Goal: Find specific page/section: Find specific page/section

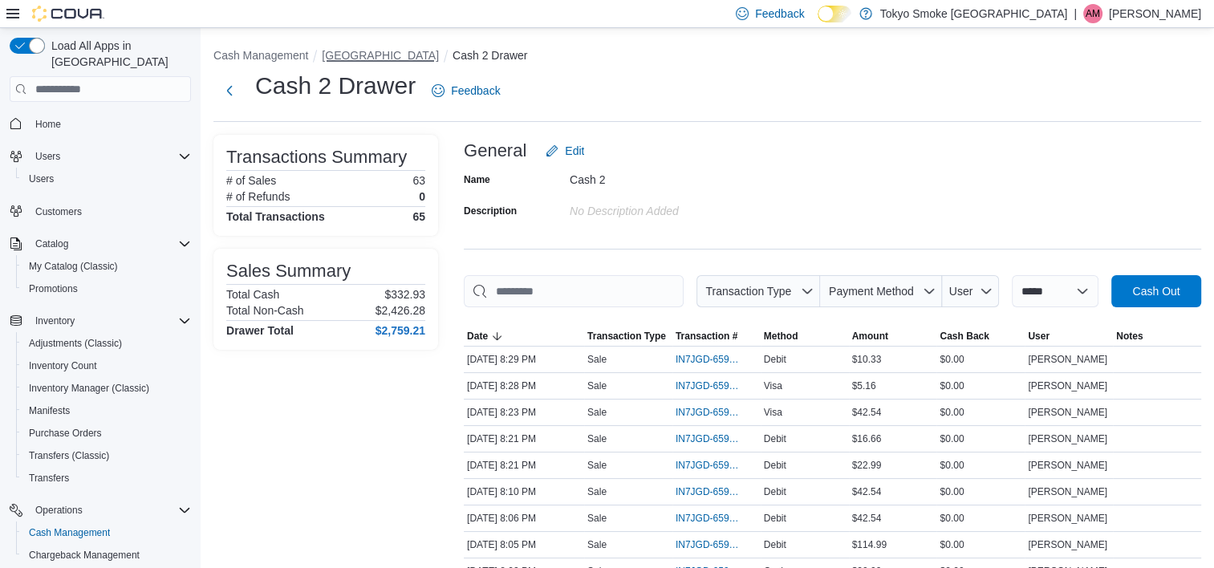
click at [379, 49] on button "[GEOGRAPHIC_DATA]" at bounding box center [380, 55] width 117 height 13
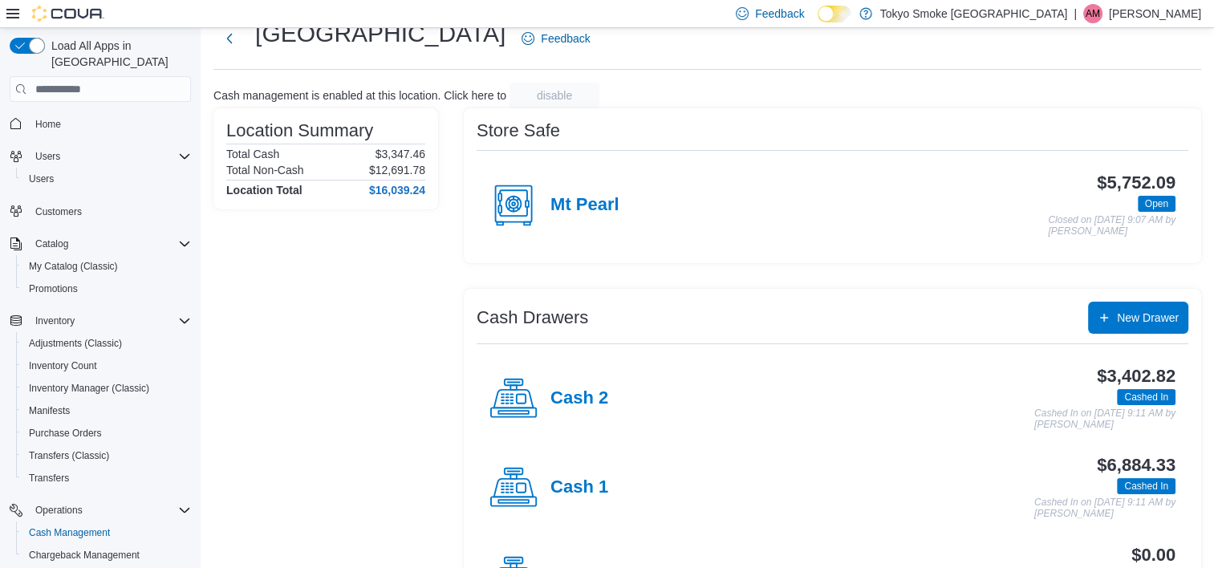
scroll to position [80, 0]
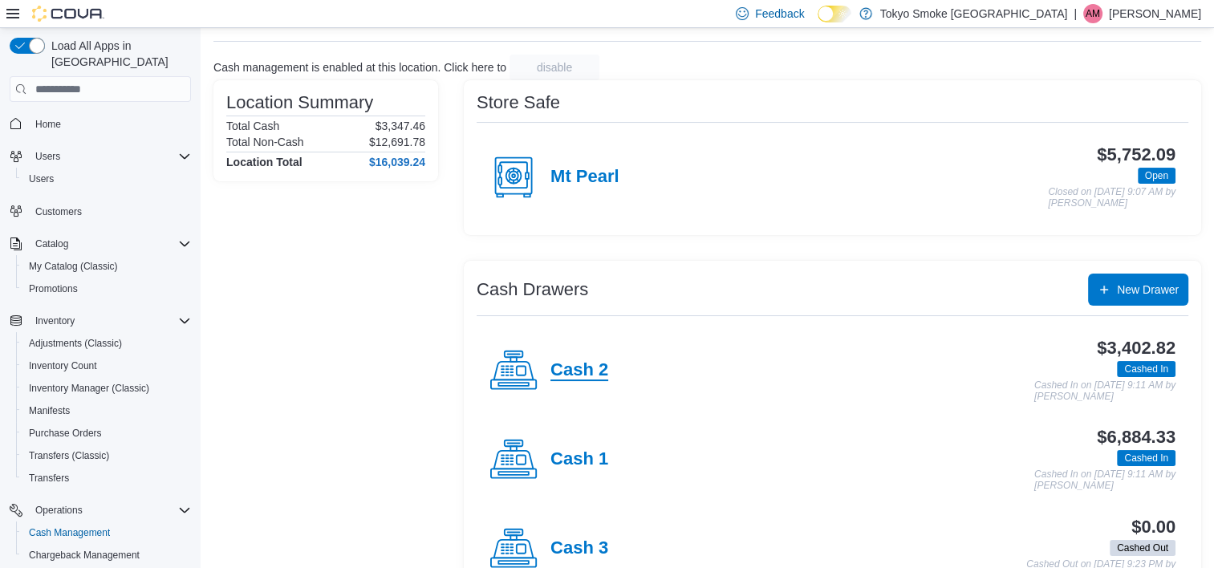
click at [587, 374] on h4 "Cash 2" at bounding box center [579, 370] width 58 height 21
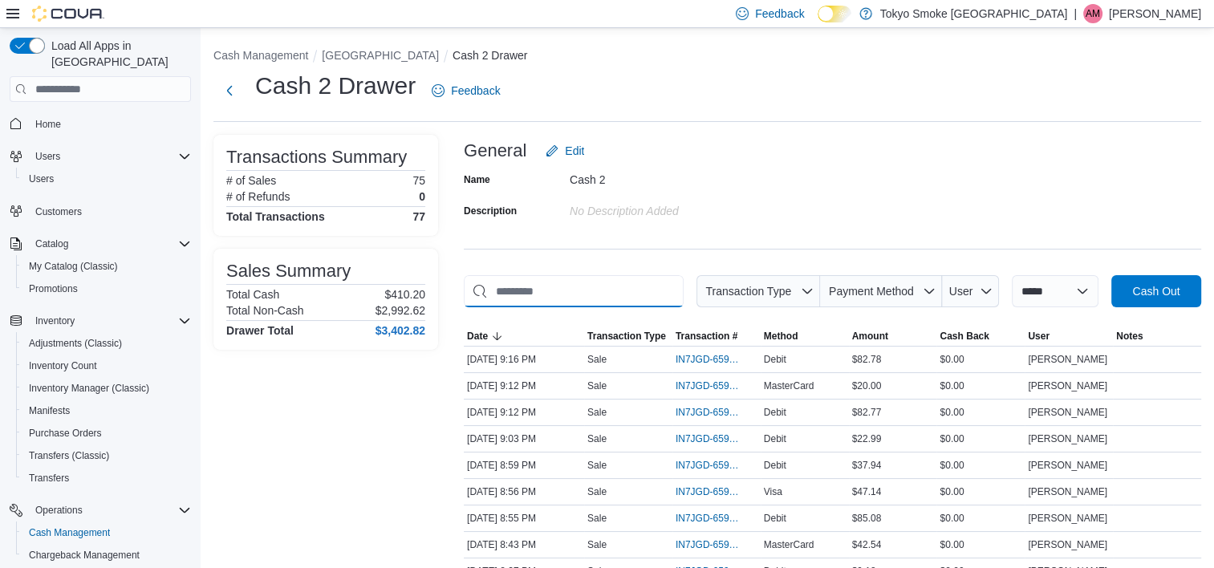
click at [584, 295] on input "This is a search bar. As you type, the results lower in the page will automatic…" at bounding box center [574, 291] width 220 height 32
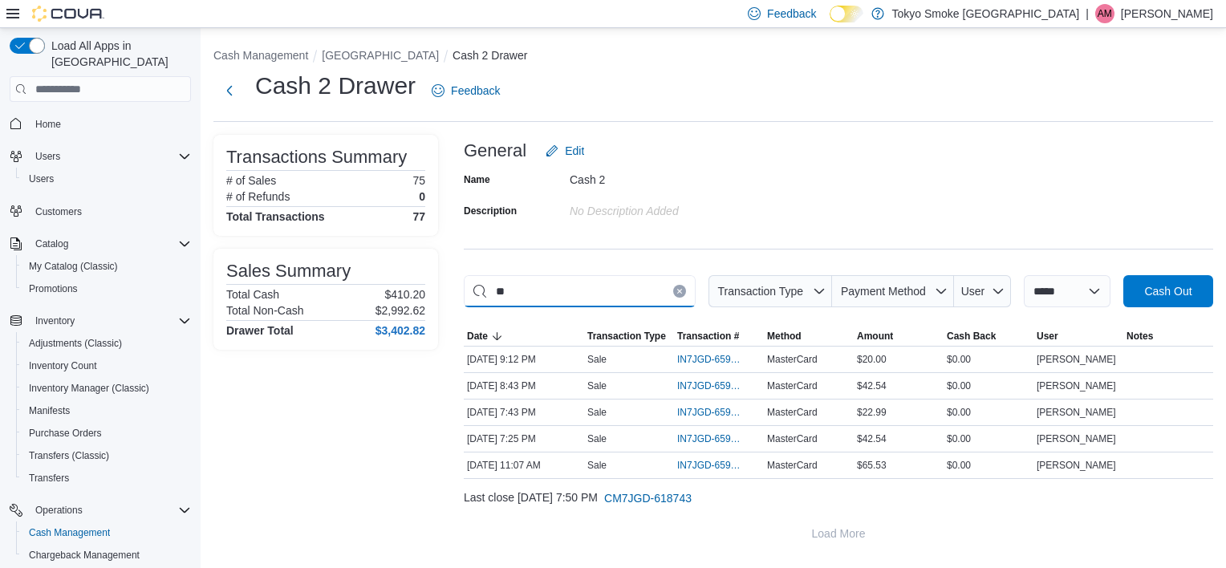
type input "*"
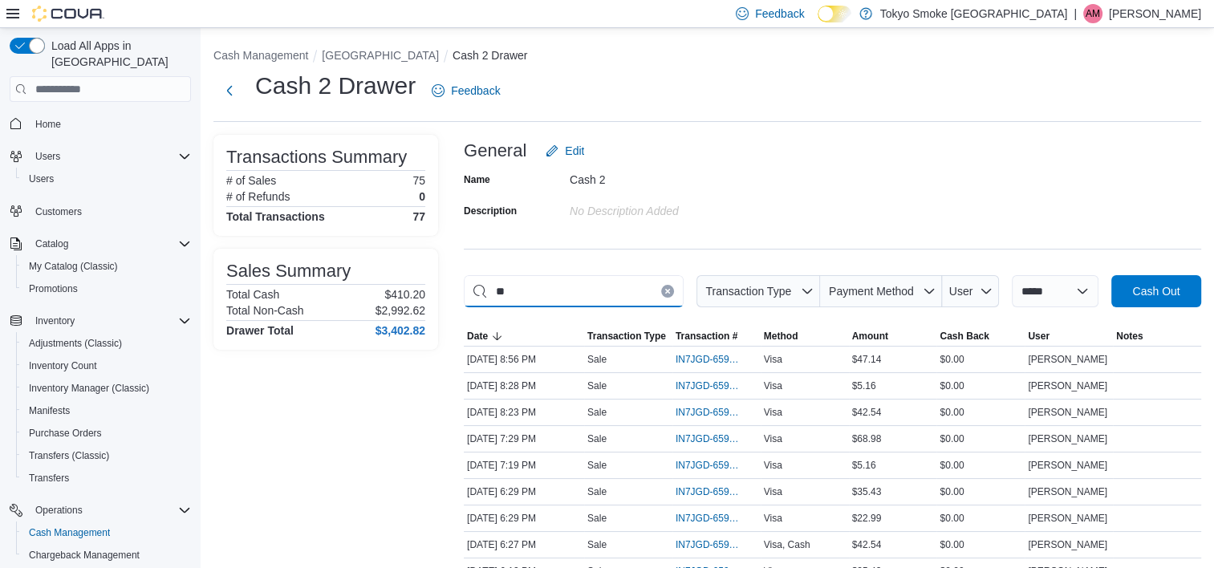
type input "*"
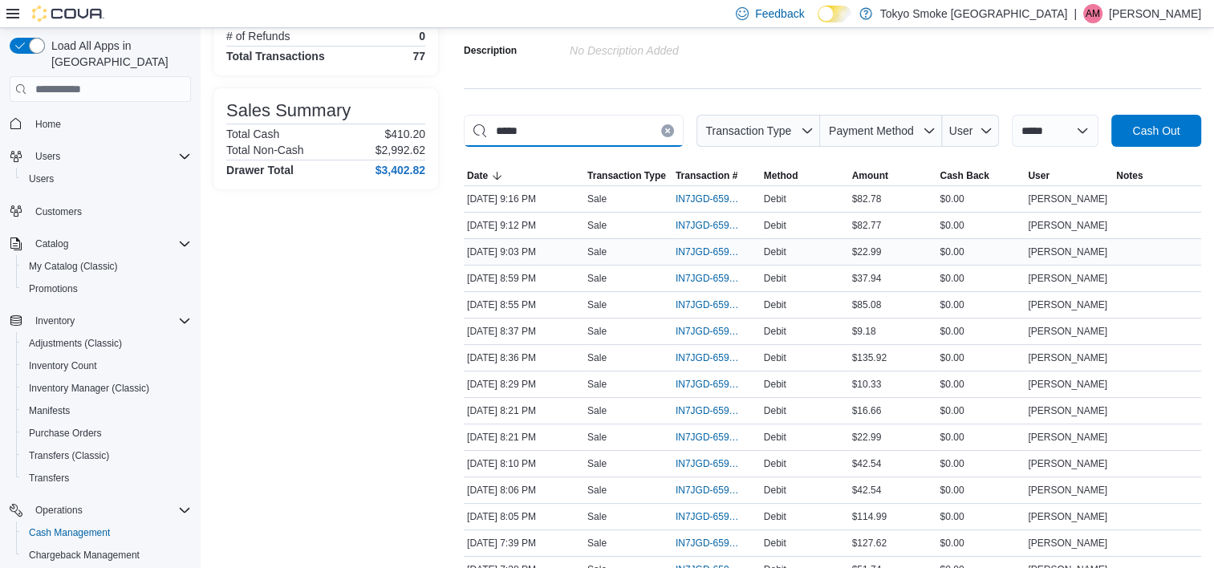
scroll to position [241, 0]
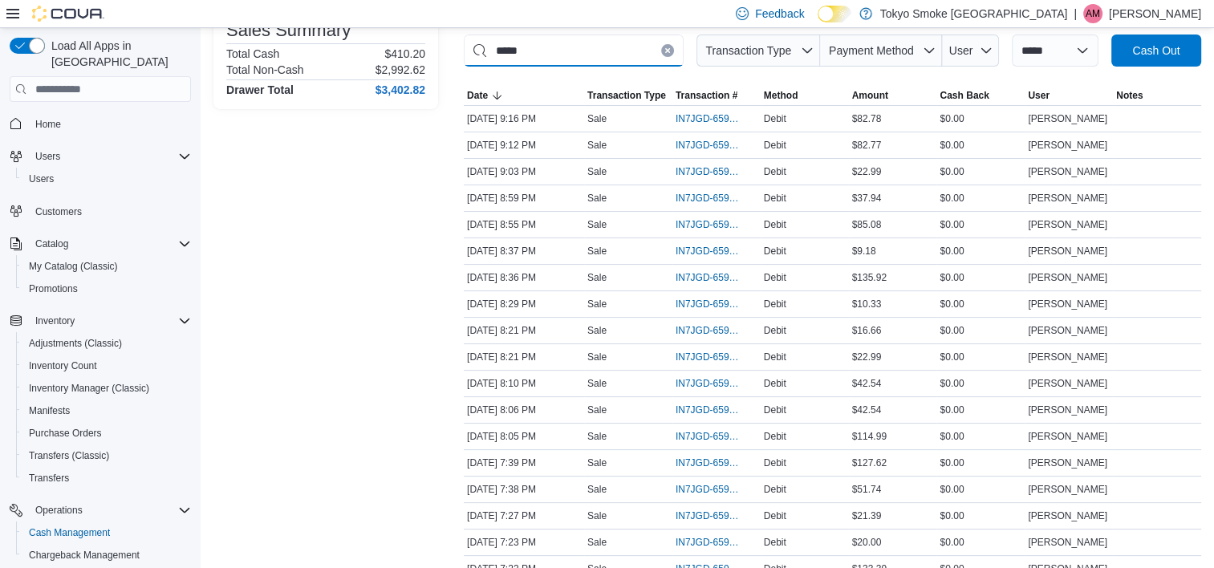
type input "*****"
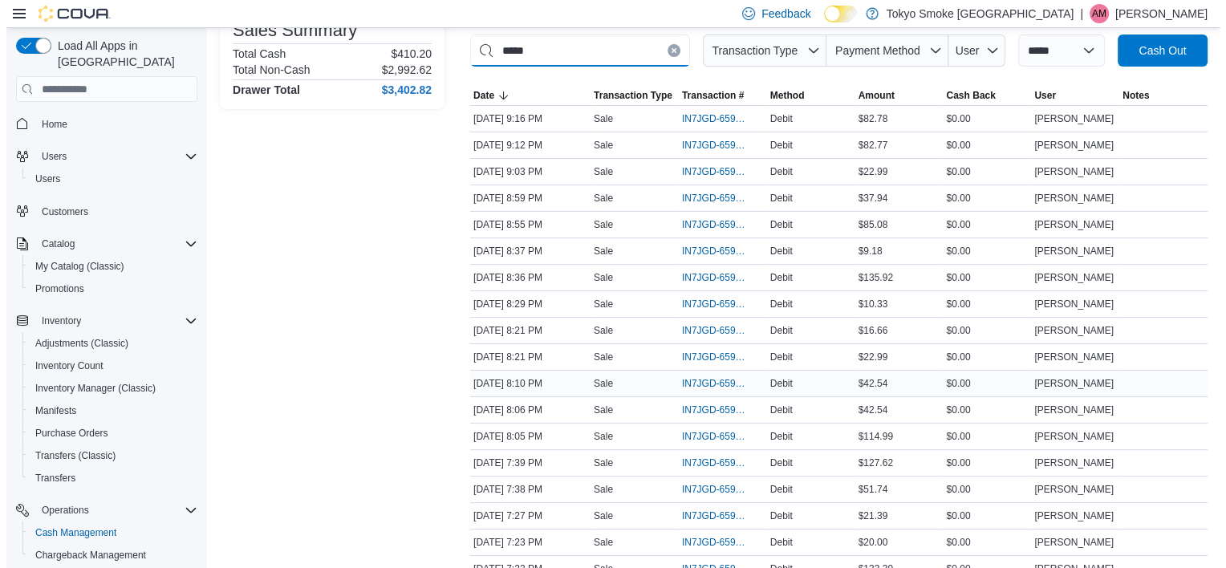
scroll to position [0, 0]
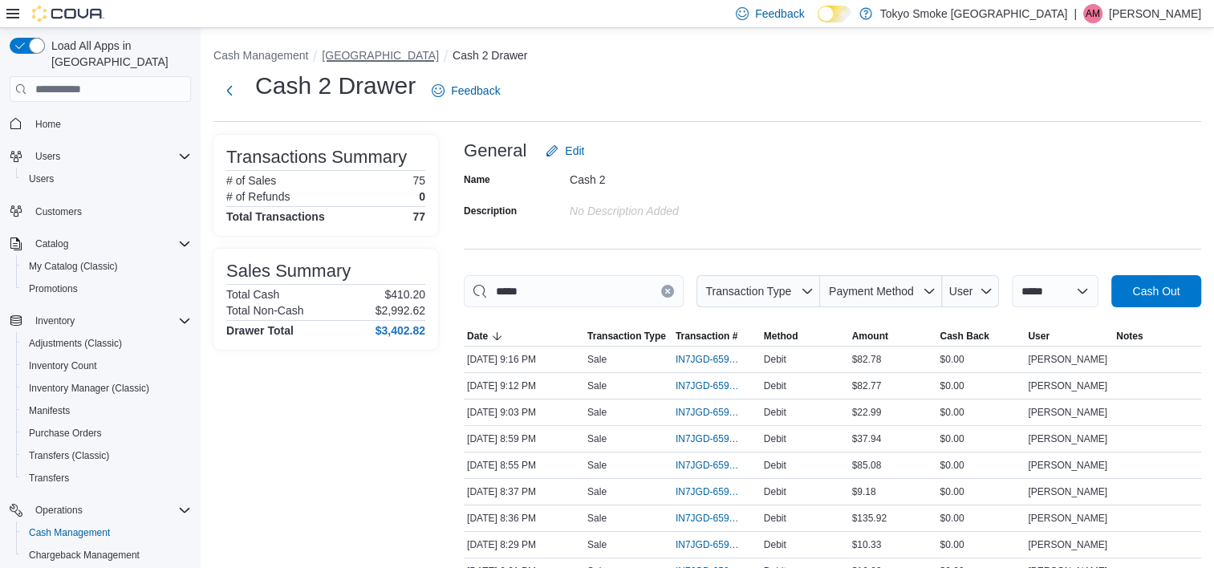
click at [386, 54] on button "[GEOGRAPHIC_DATA]" at bounding box center [380, 55] width 117 height 13
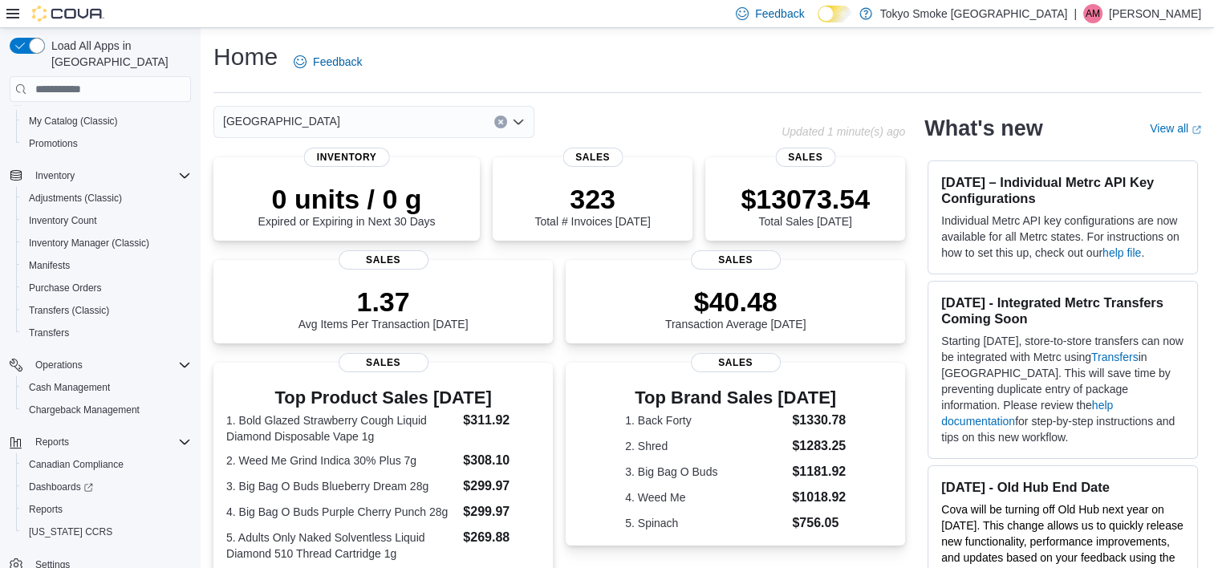
scroll to position [151, 0]
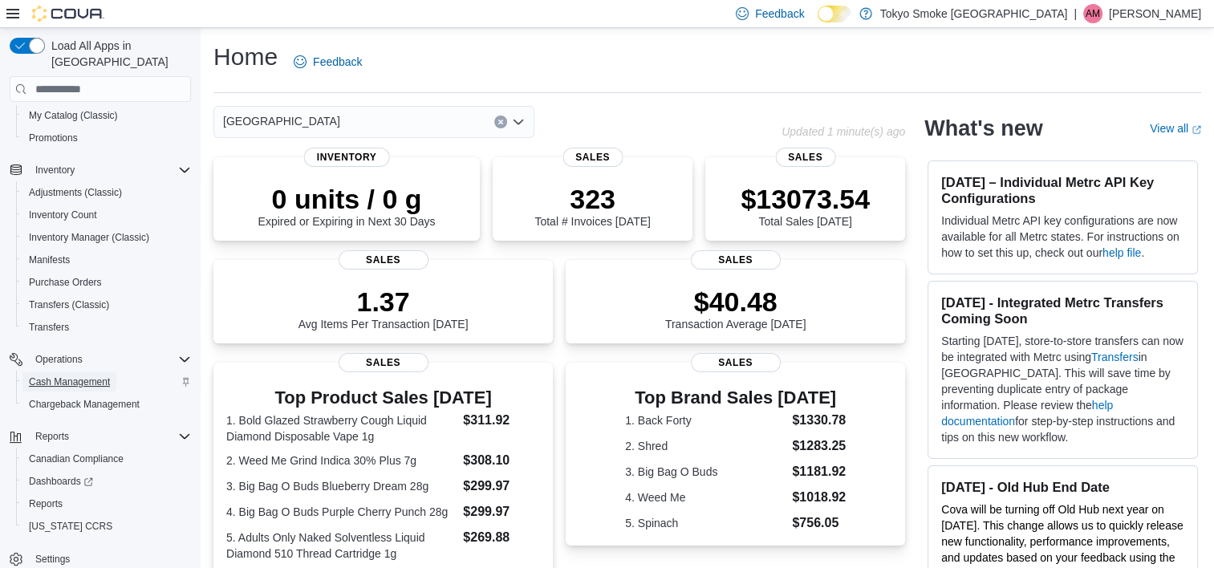
click at [95, 375] on span "Cash Management" at bounding box center [69, 381] width 81 height 13
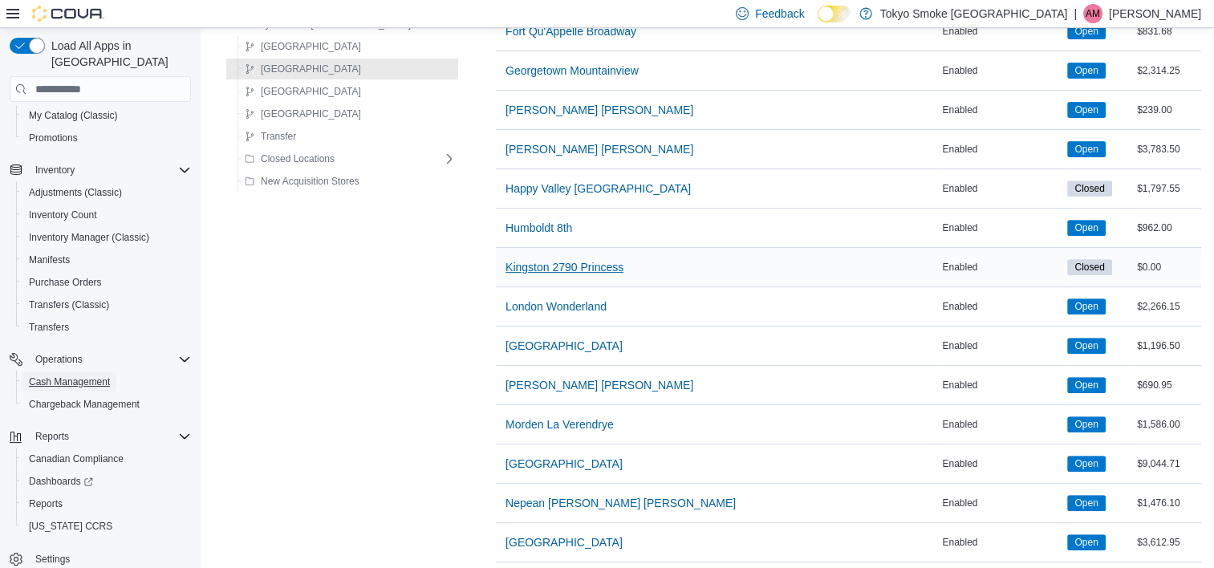
scroll to position [722, 0]
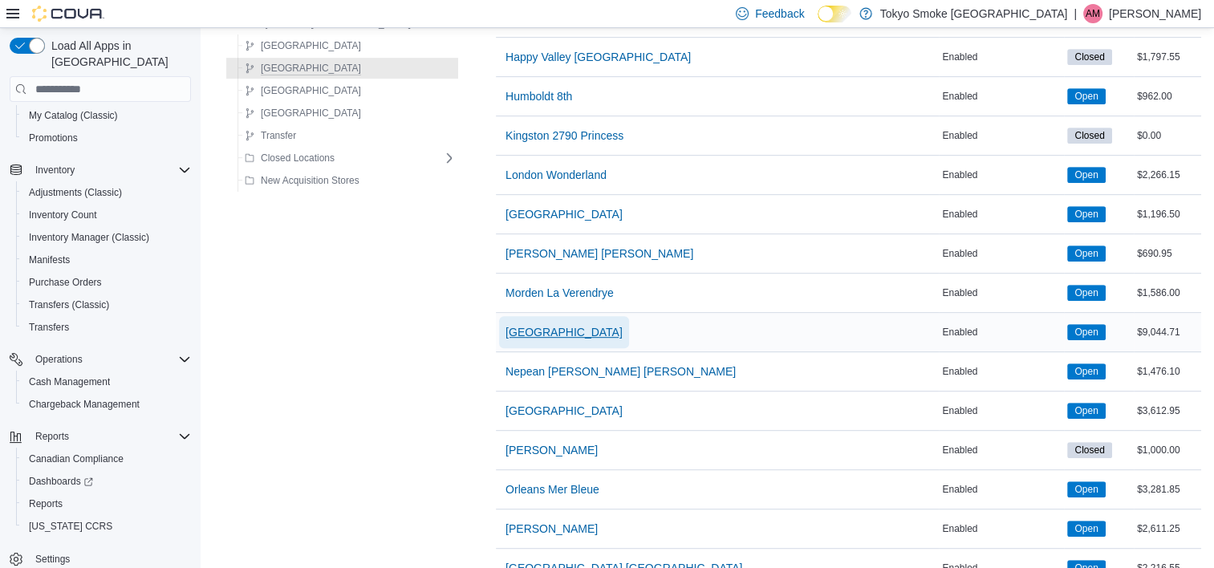
click at [555, 334] on span "[GEOGRAPHIC_DATA]" at bounding box center [563, 332] width 117 height 16
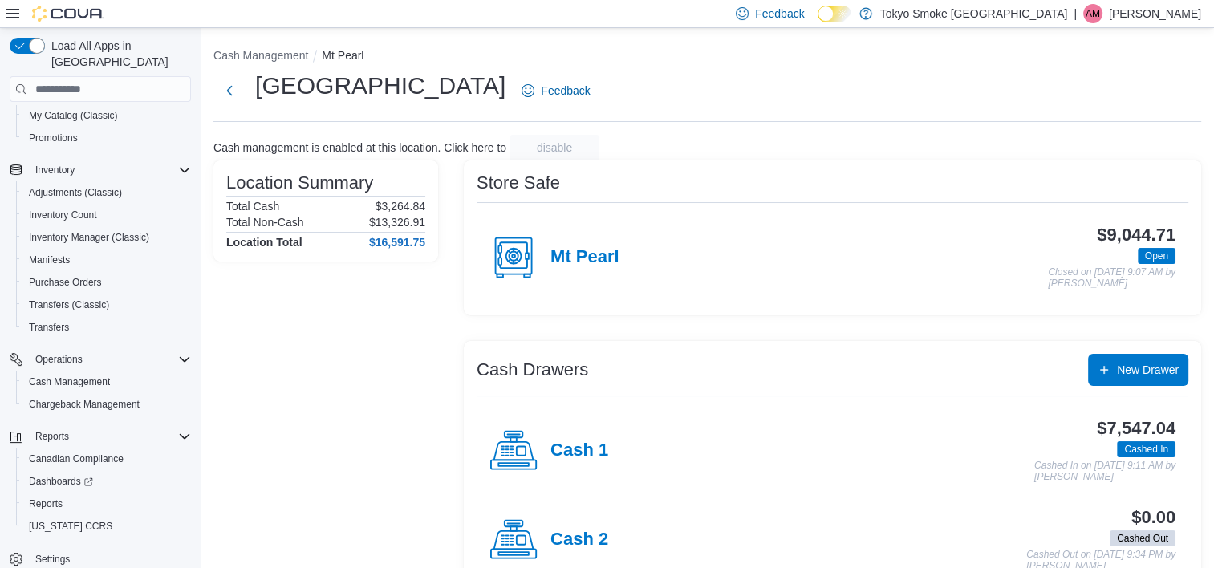
scroll to position [130, 0]
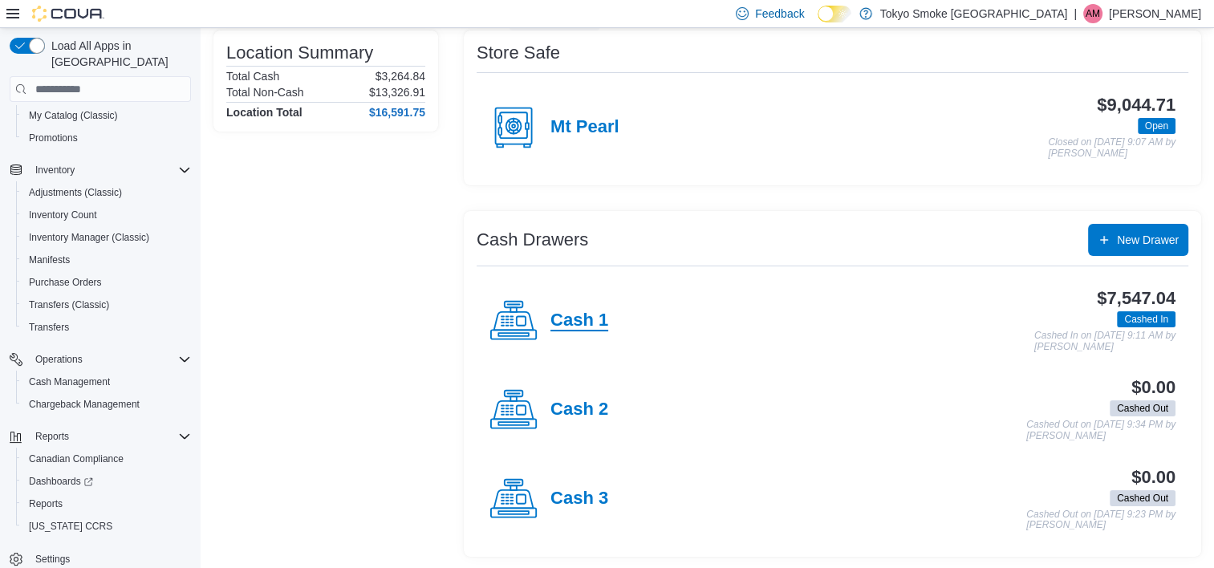
click at [590, 324] on h4 "Cash 1" at bounding box center [579, 320] width 58 height 21
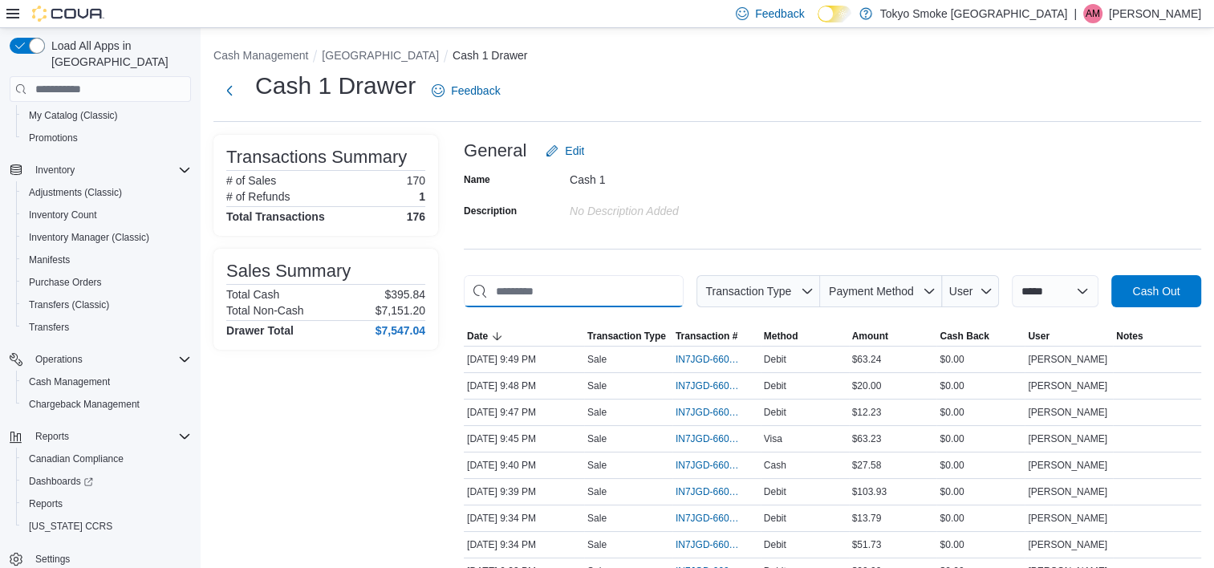
drag, startPoint x: 589, startPoint y: 292, endPoint x: 598, endPoint y: 282, distance: 13.7
click at [589, 289] on input "This is a search bar. As you type, the results lower in the page will automatic…" at bounding box center [574, 291] width 220 height 32
type input "*"
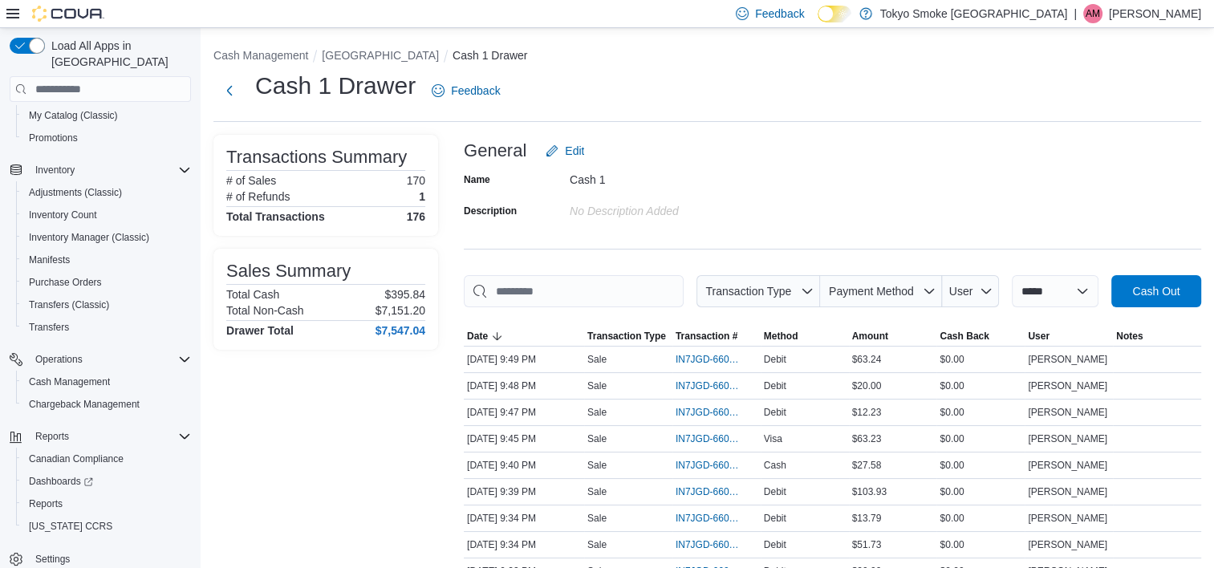
click at [841, 171] on div "Name Cash 1 Description No Description added" at bounding box center [832, 195] width 737 height 56
click at [833, 138] on div "General Edit" at bounding box center [832, 151] width 737 height 32
click at [767, 85] on div "Cash 1 Drawer Feedback" at bounding box center [707, 91] width 988 height 42
click at [93, 0] on html "**********" at bounding box center [607, 284] width 1214 height 568
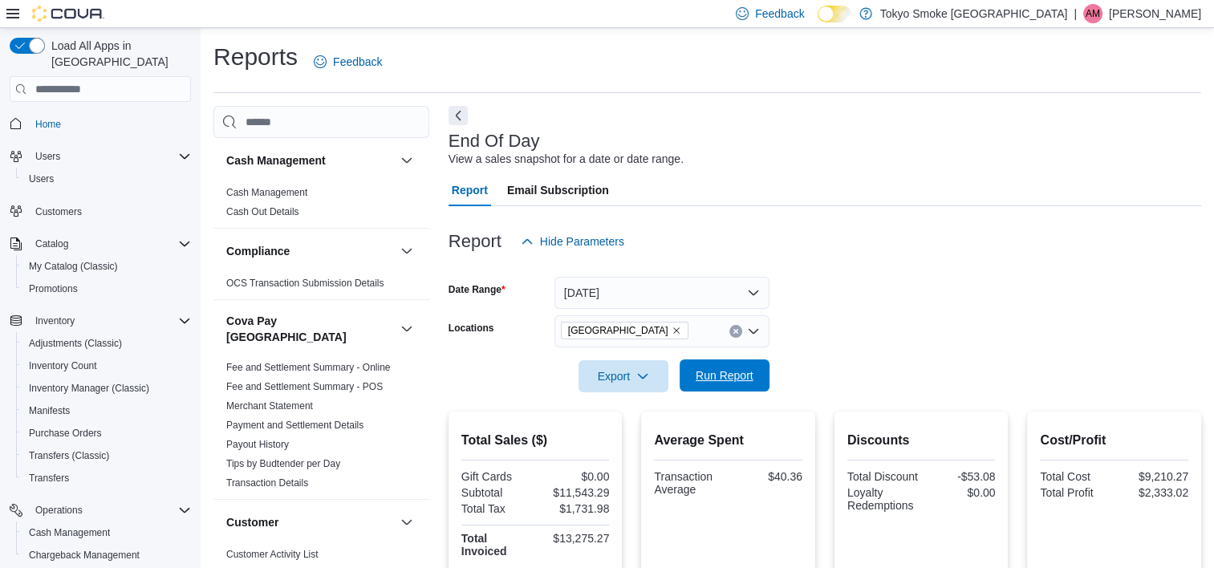
scroll to position [151, 0]
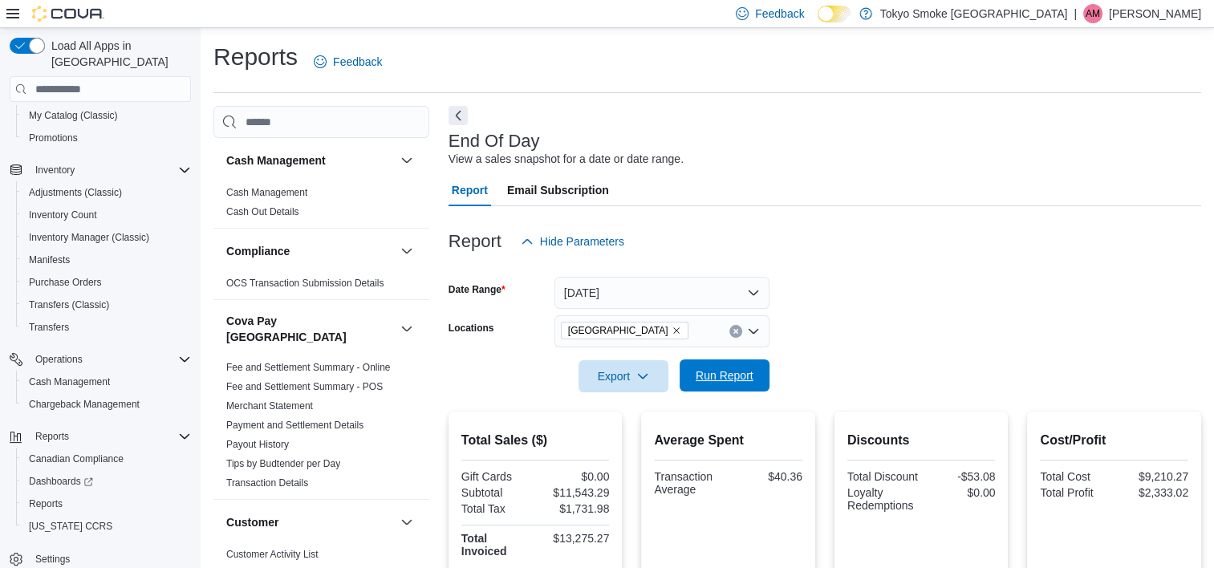
click at [728, 377] on span "Run Report" at bounding box center [725, 375] width 58 height 16
click at [825, 326] on form "Date Range Today Locations Mount Pearl Commonwealth Export Run Report" at bounding box center [824, 325] width 752 height 135
